Goal: Book appointment/travel/reservation

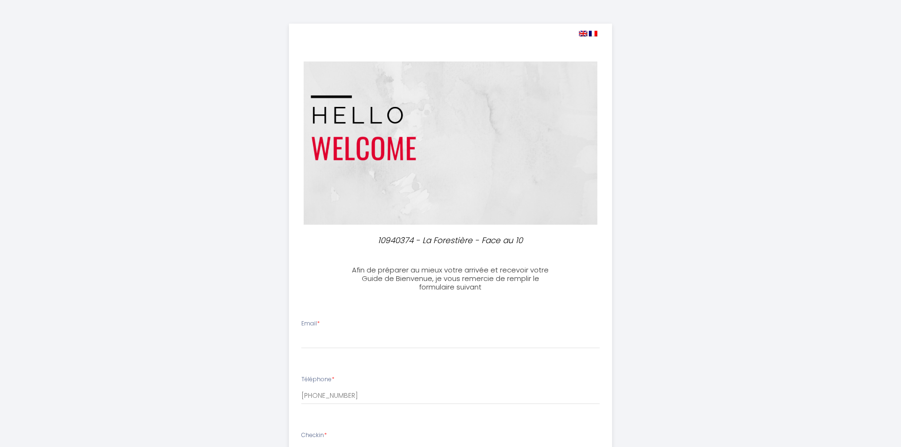
select select
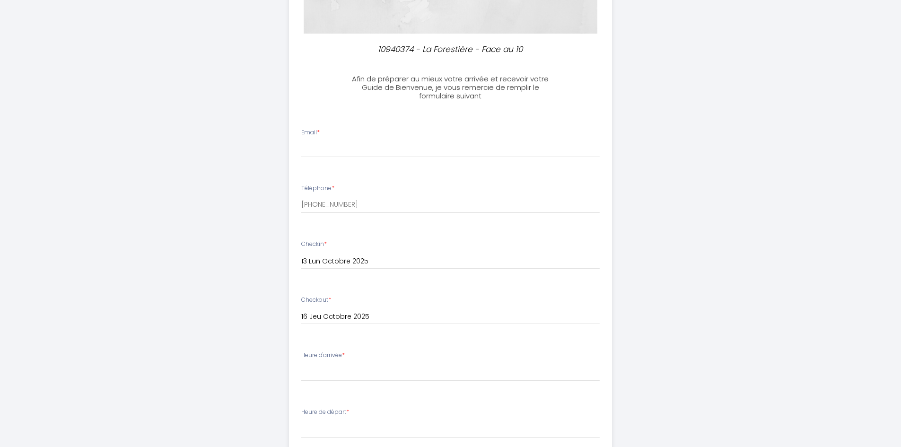
scroll to position [189, 0]
click at [378, 149] on input "Email *" at bounding box center [450, 150] width 299 height 17
type input "[PERSON_NAME][EMAIL_ADDRESS][DOMAIN_NAME]"
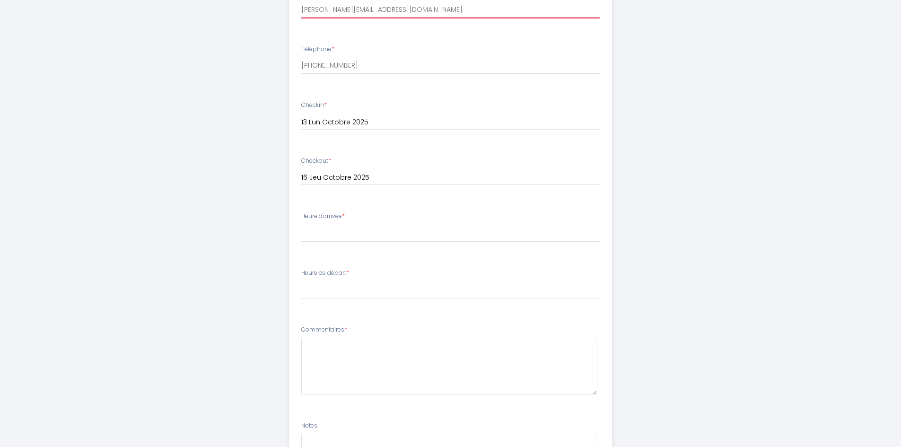
scroll to position [331, 0]
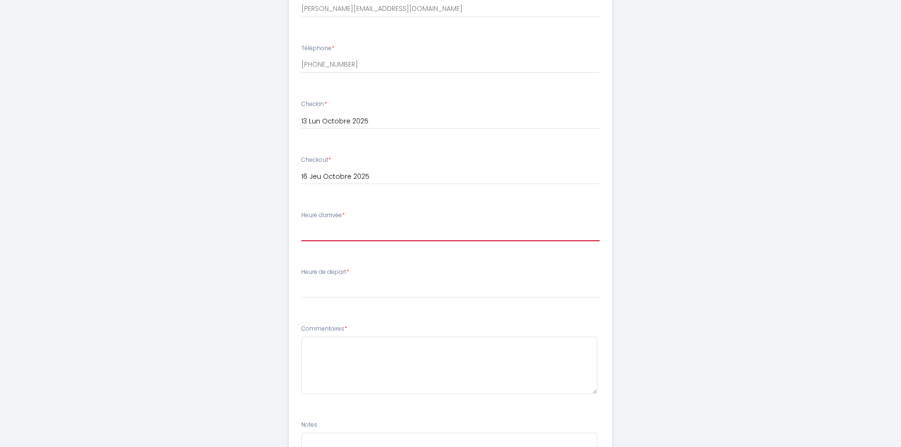
click at [407, 237] on select "16:00 16:30 17:00 17:30 18:00" at bounding box center [450, 232] width 299 height 18
click at [407, 229] on select "16:00 16:30 17:00 17:30 18:00" at bounding box center [450, 232] width 299 height 18
select select "18:00"
click at [301, 223] on select "16:00 16:30 17:00 17:30 18:00" at bounding box center [450, 232] width 299 height 18
click at [383, 285] on select "00:00 00:30 01:00 01:30 02:00 02:30 03:00 03:30 04:00 04:30 05:00 05:30 06:00 0…" at bounding box center [450, 289] width 299 height 18
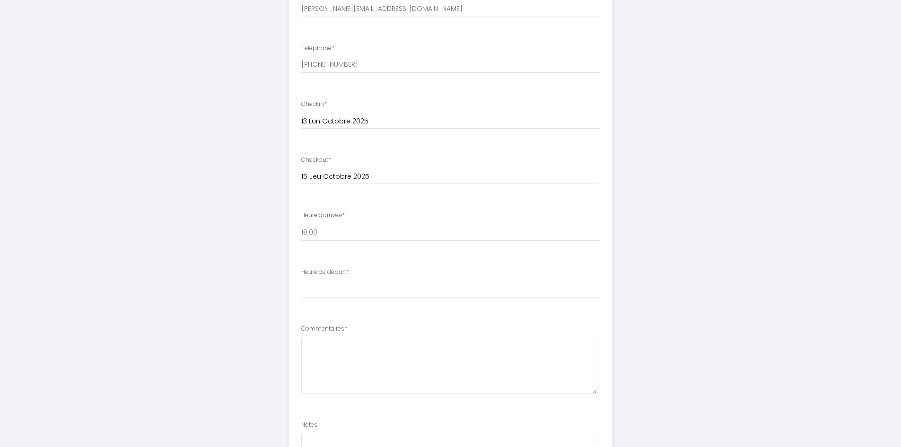
click at [729, 289] on div "10940374 - La Forestière - Face au 10 Afin de préparer au mieux votre arrivée e…" at bounding box center [450, 120] width 901 height 902
click at [417, 288] on select "00:00 00:30 01:00 01:30 02:00 02:30 03:00 03:30 04:00 04:30 05:00 05:30 06:00 0…" at bounding box center [450, 289] width 299 height 18
select select "07:00"
click at [301, 280] on select "00:00 00:30 01:00 01:30 02:00 02:30 03:00 03:30 04:00 04:30 05:00 05:30 06:00 0…" at bounding box center [450, 289] width 299 height 18
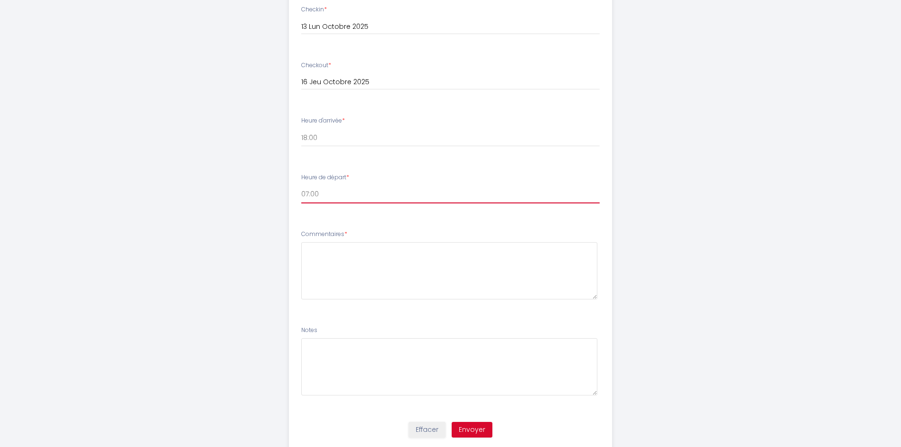
scroll to position [455, 0]
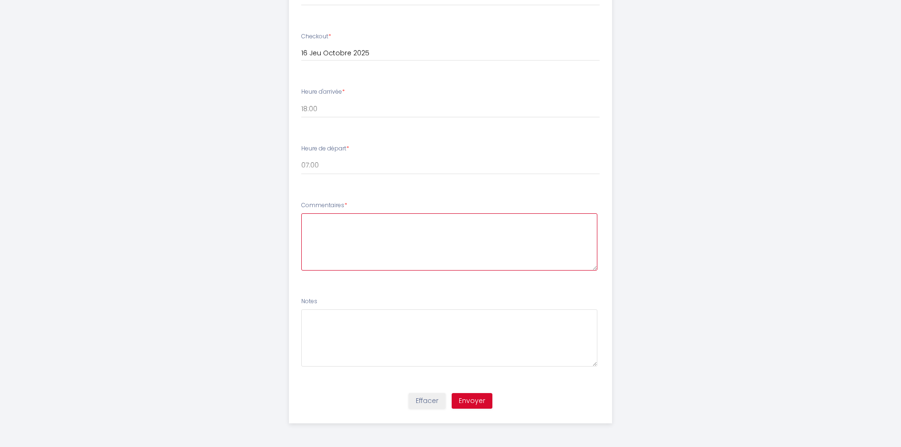
click at [403, 250] on textarea at bounding box center [449, 241] width 296 height 57
click at [480, 396] on button "Envoyer" at bounding box center [472, 401] width 41 height 16
click at [351, 231] on textarea at bounding box center [449, 241] width 296 height 57
type textarea "Bonjour, 5 compagnons seront présents uniquement en soirée. Ils sont calmes et …"
click at [469, 401] on button "Envoyer" at bounding box center [472, 401] width 41 height 16
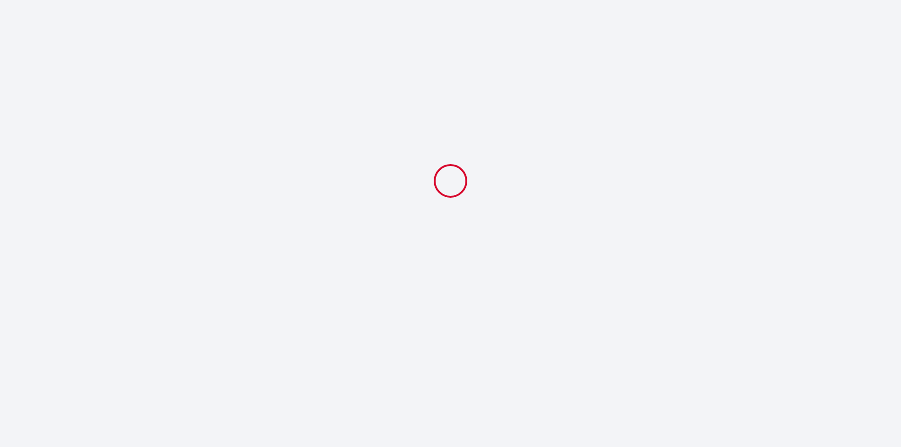
scroll to position [0, 0]
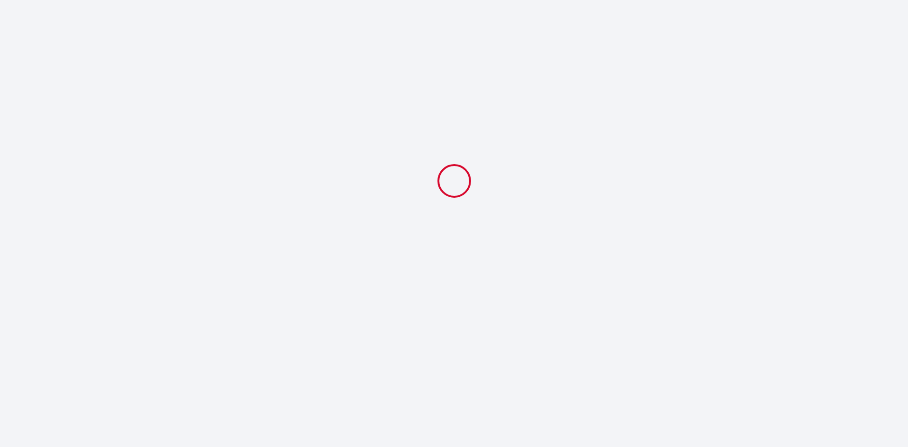
select select "18:00"
select select "07:00"
